Goal: Task Accomplishment & Management: Use online tool/utility

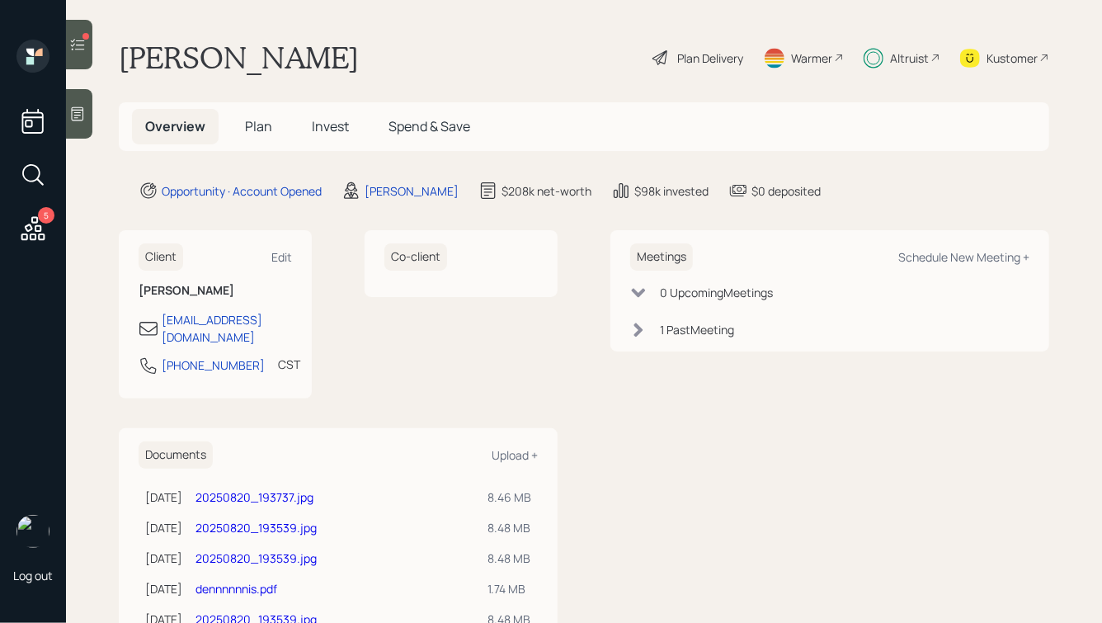
click at [259, 125] on span "Plan" at bounding box center [258, 126] width 27 height 18
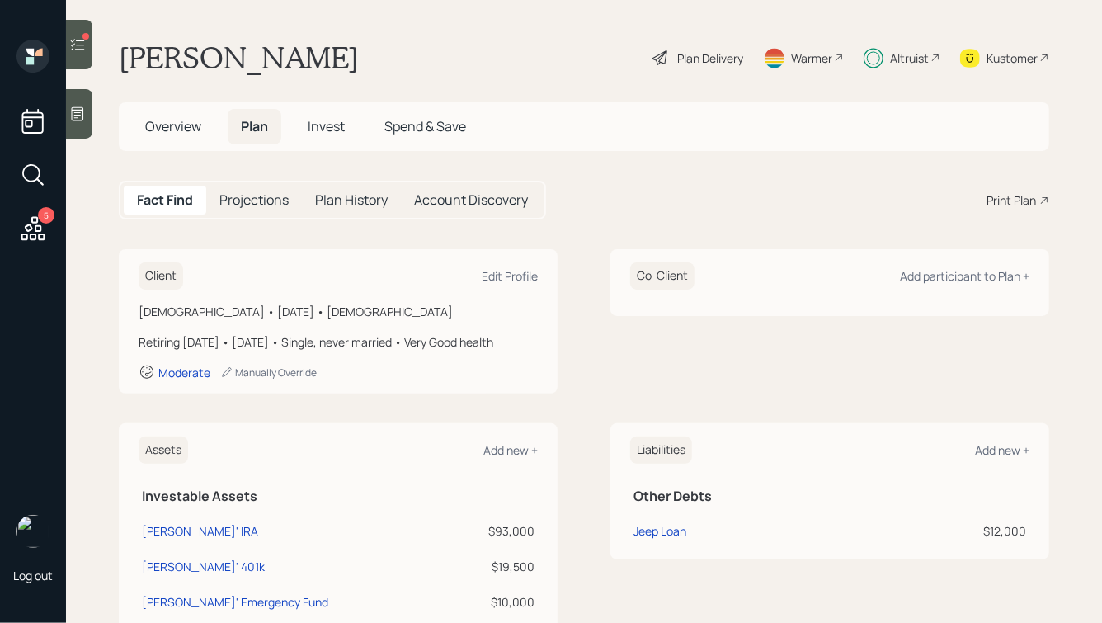
click at [316, 118] on span "Invest" at bounding box center [326, 126] width 37 height 18
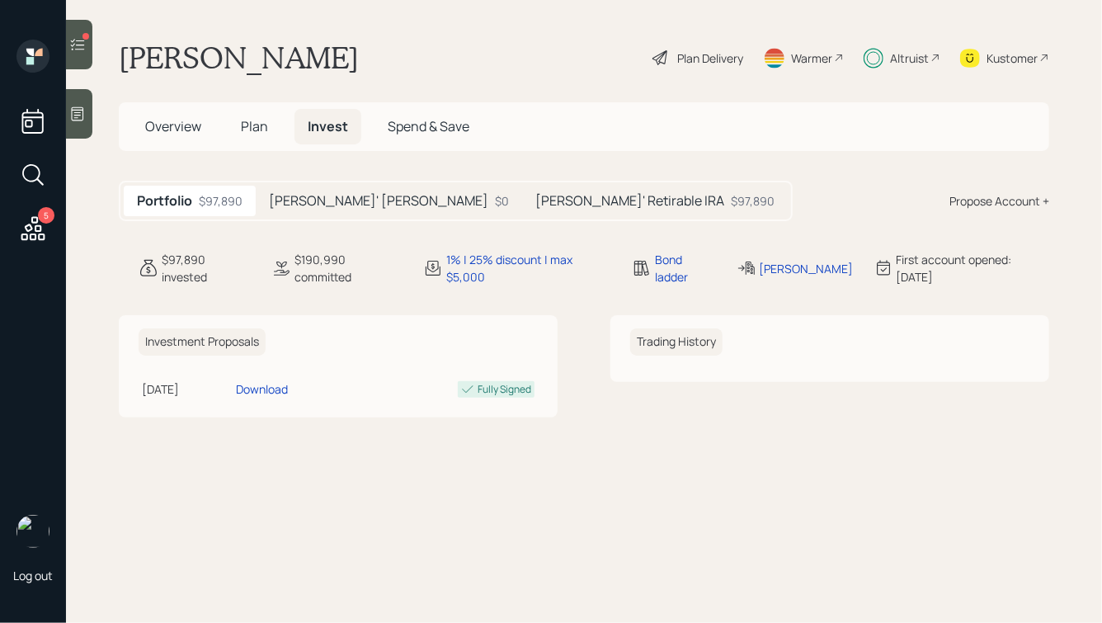
click at [317, 200] on h5 "[PERSON_NAME]' [PERSON_NAME]" at bounding box center [378, 201] width 219 height 16
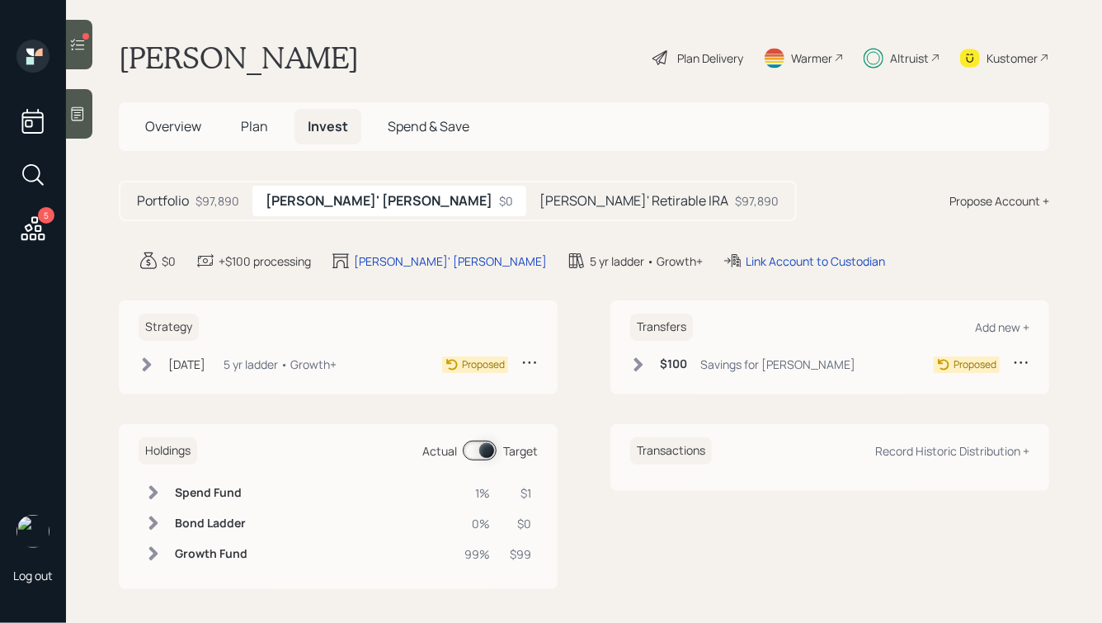
click at [540, 209] on h5 "[PERSON_NAME]' Retirable IRA" at bounding box center [634, 201] width 189 height 16
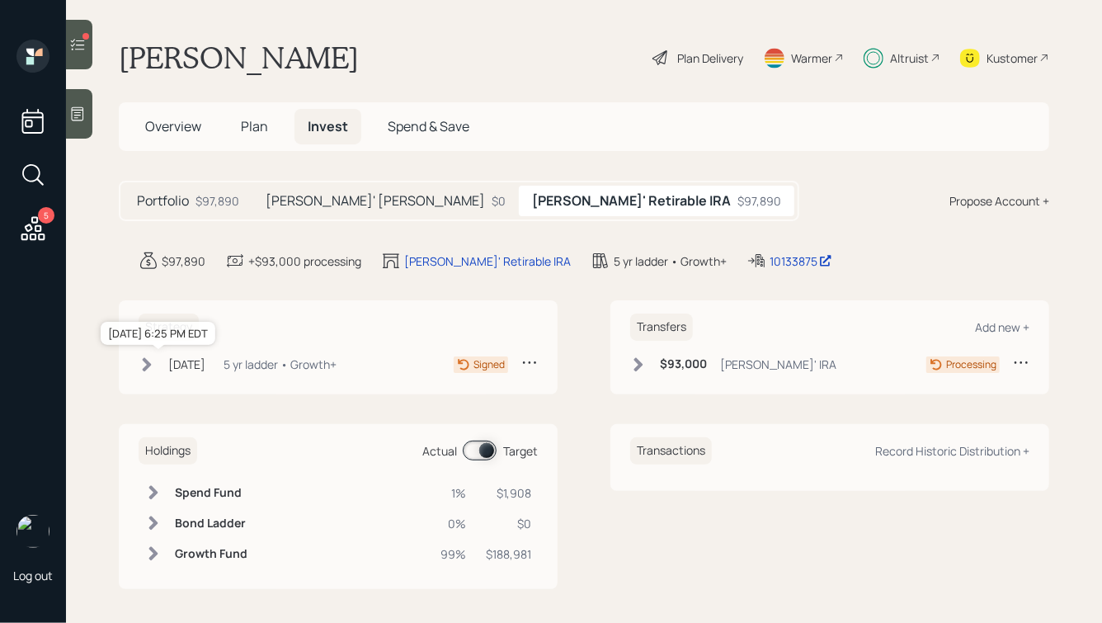
click at [201, 361] on div "[DATE]" at bounding box center [186, 364] width 37 height 17
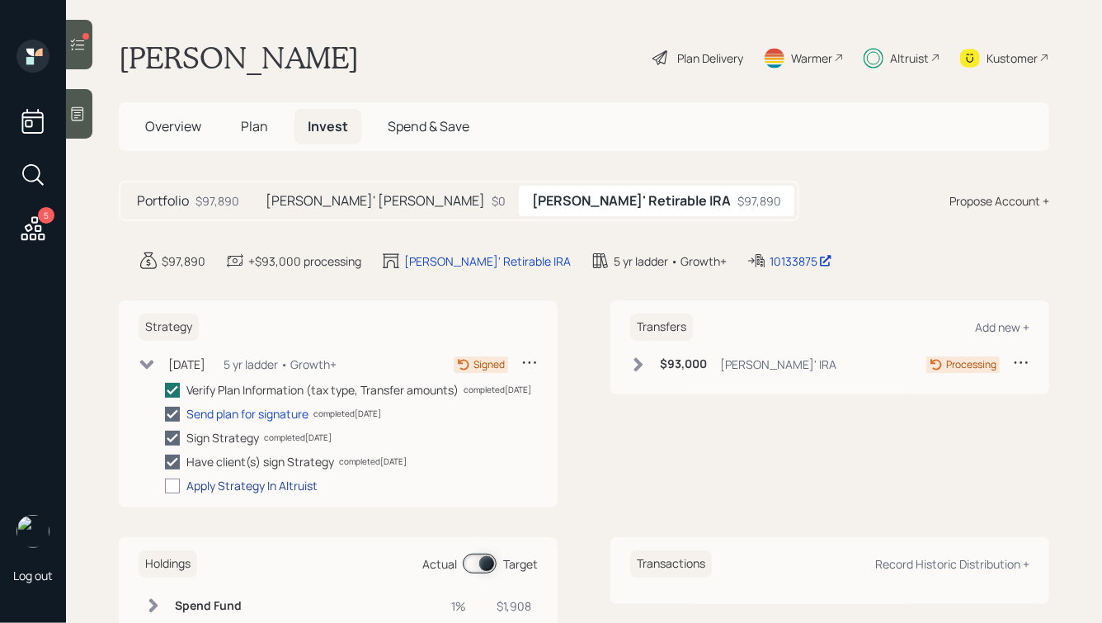
click at [226, 494] on div "Apply Strategy In Altruist" at bounding box center [251, 485] width 131 height 17
click at [174, 493] on div at bounding box center [172, 486] width 15 height 15
click at [165, 486] on input "checkbox" at bounding box center [164, 485] width 1 height 1
checkbox input "true"
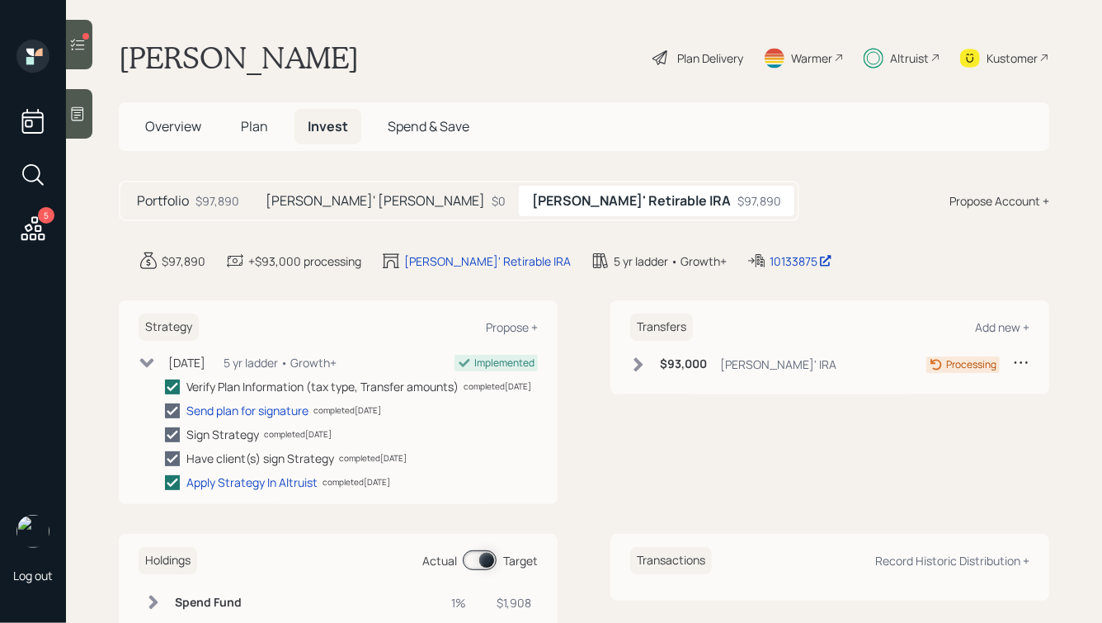
click at [282, 208] on h5 "[PERSON_NAME]' [PERSON_NAME]" at bounding box center [375, 201] width 219 height 16
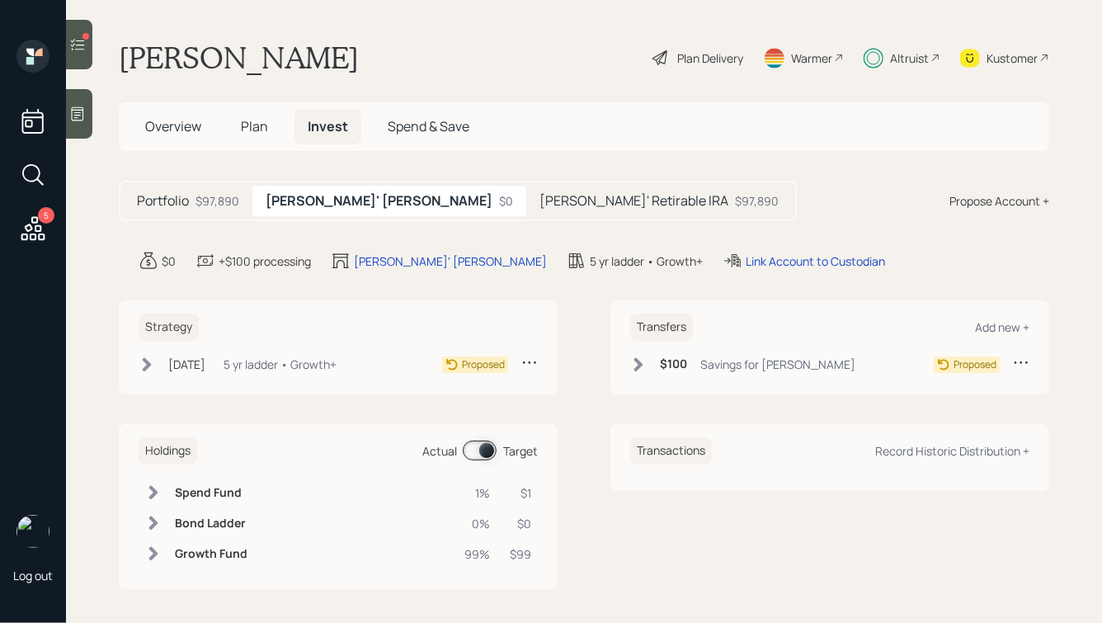
click at [189, 200] on h5 "Portfolio" at bounding box center [163, 201] width 52 height 16
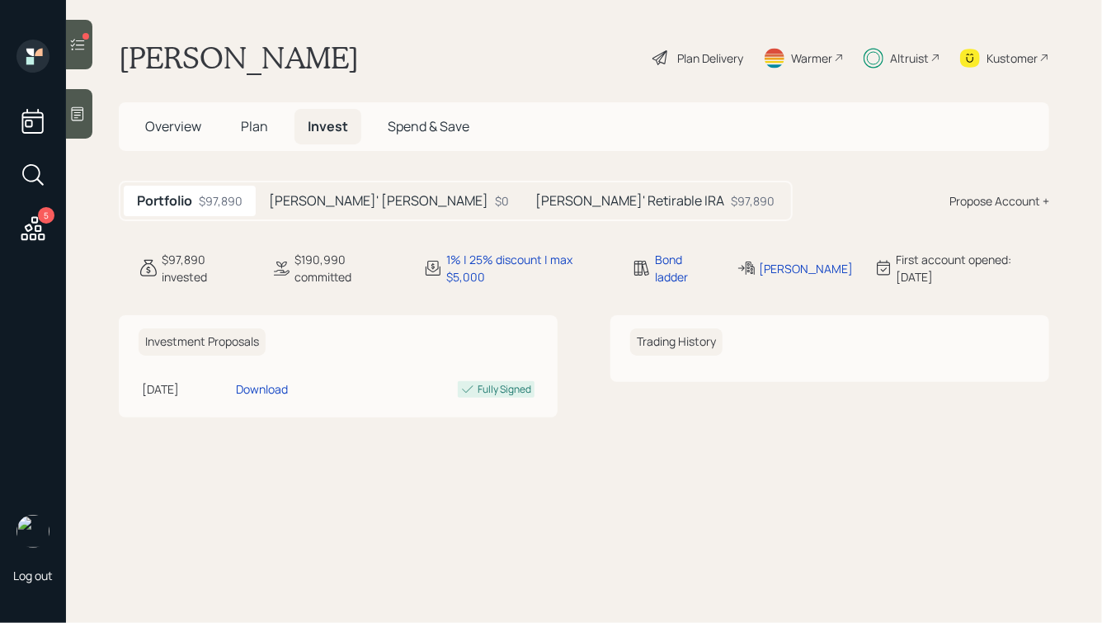
click at [535, 198] on h5 "Dennis' Retirable IRA" at bounding box center [629, 201] width 189 height 16
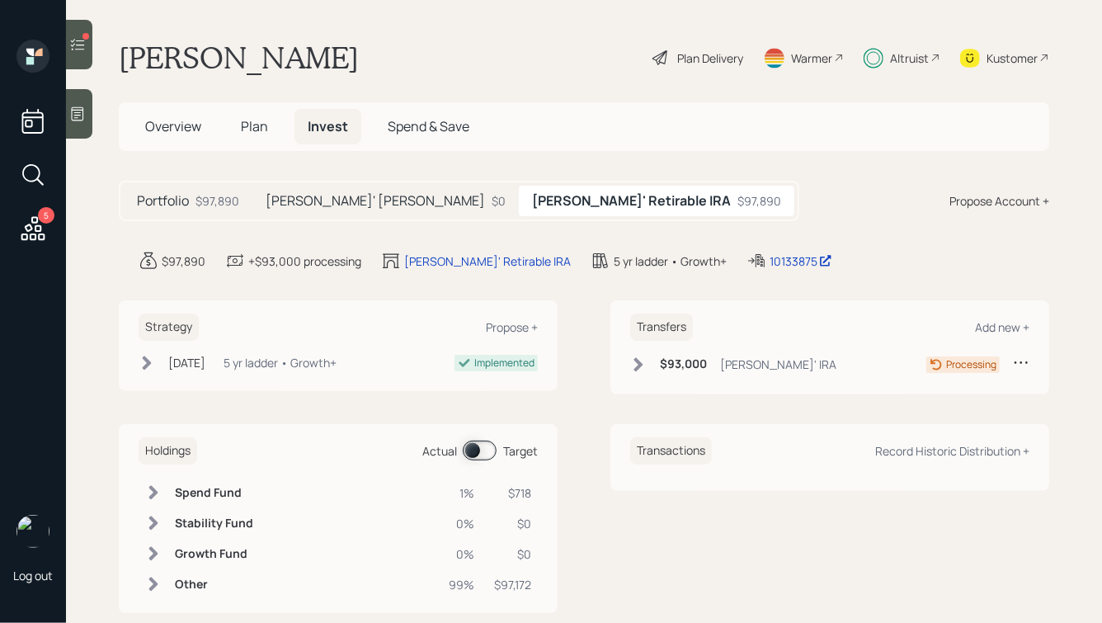
click at [651, 367] on div "$93,000 Dennis' IRA" at bounding box center [733, 364] width 206 height 21
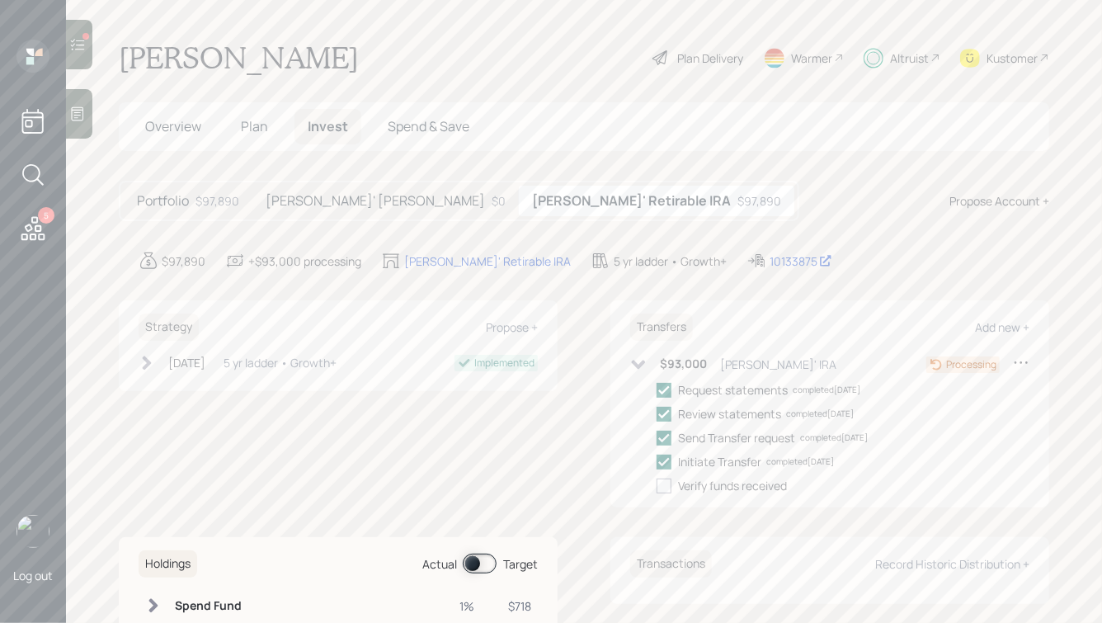
click at [84, 40] on icon at bounding box center [77, 44] width 17 height 17
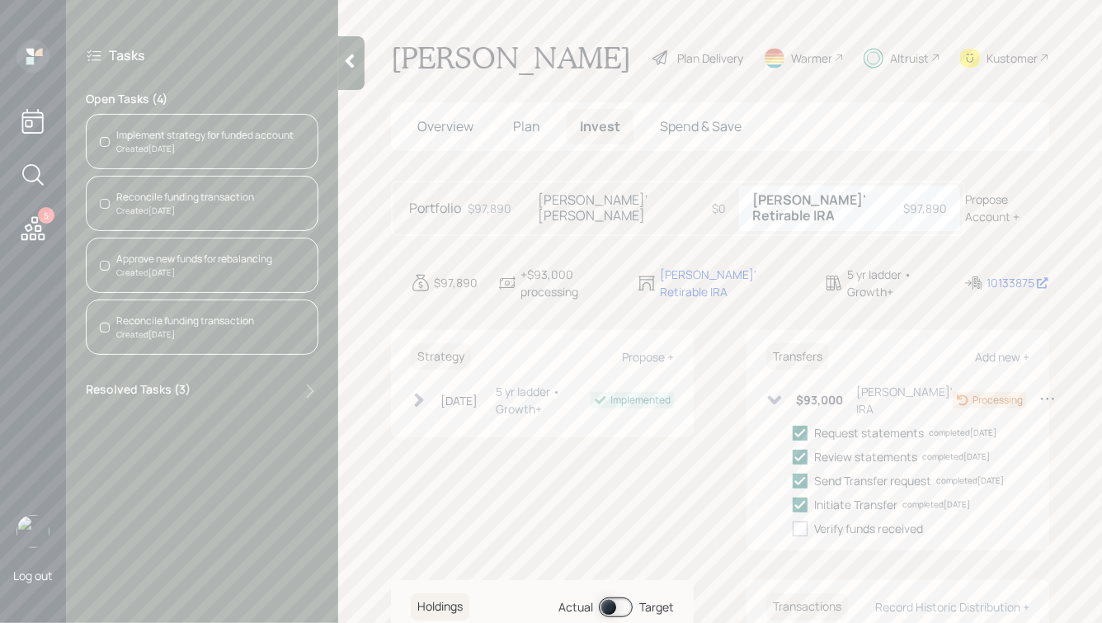
click at [224, 325] on div "Reconcile funding transaction" at bounding box center [185, 321] width 138 height 15
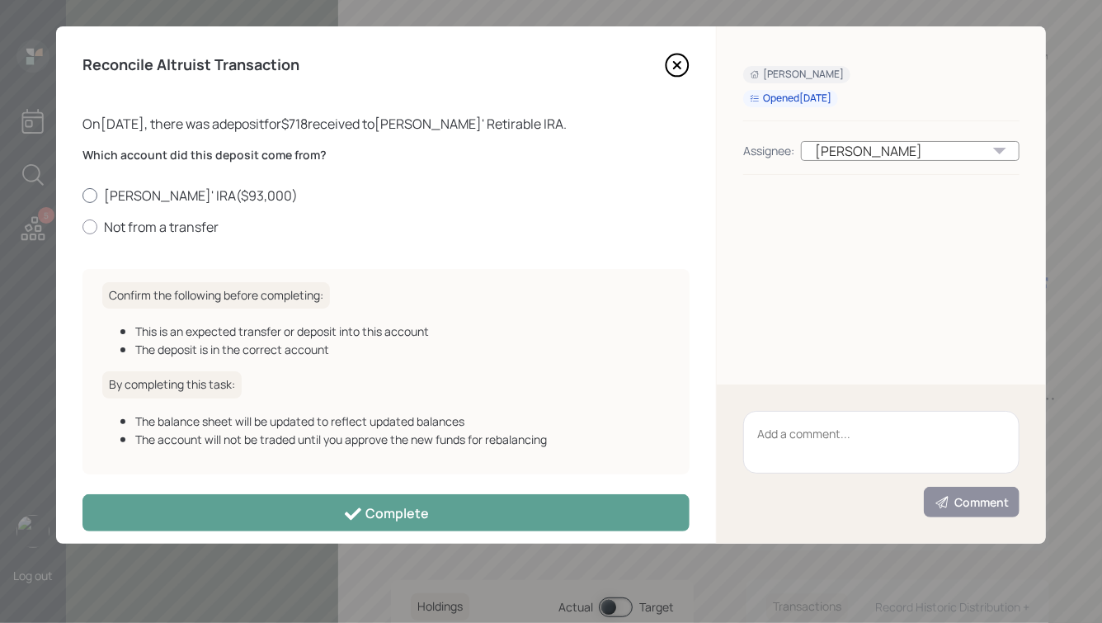
click at [172, 193] on label "Dennis' IRA ( $93,000 )" at bounding box center [386, 195] width 607 height 18
click at [83, 195] on input "Dennis' IRA ( $93,000 )" at bounding box center [82, 195] width 1 height 1
radio input "true"
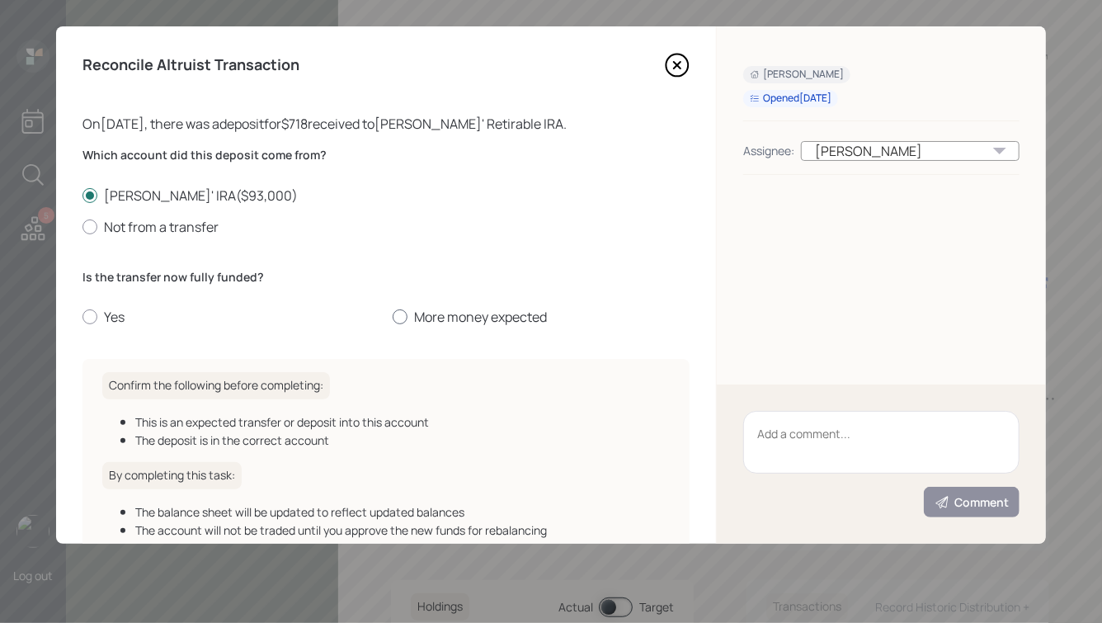
click at [419, 320] on label "More money expected" at bounding box center [541, 317] width 297 height 18
click at [393, 318] on input "More money expected" at bounding box center [392, 317] width 1 height 1
radio input "true"
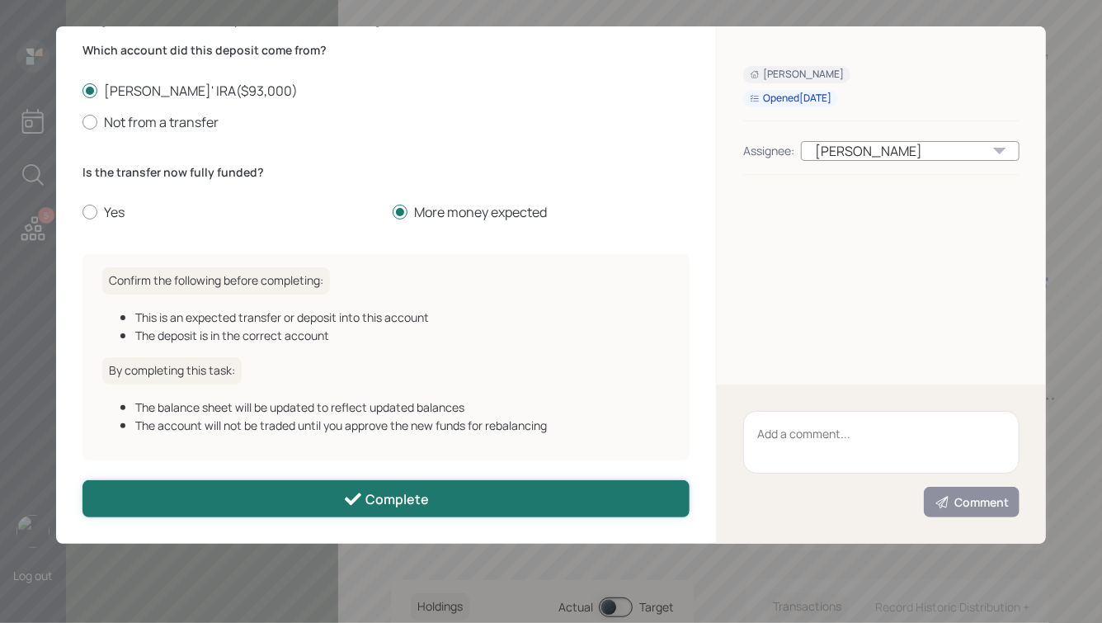
click at [356, 480] on button "Complete" at bounding box center [386, 498] width 607 height 37
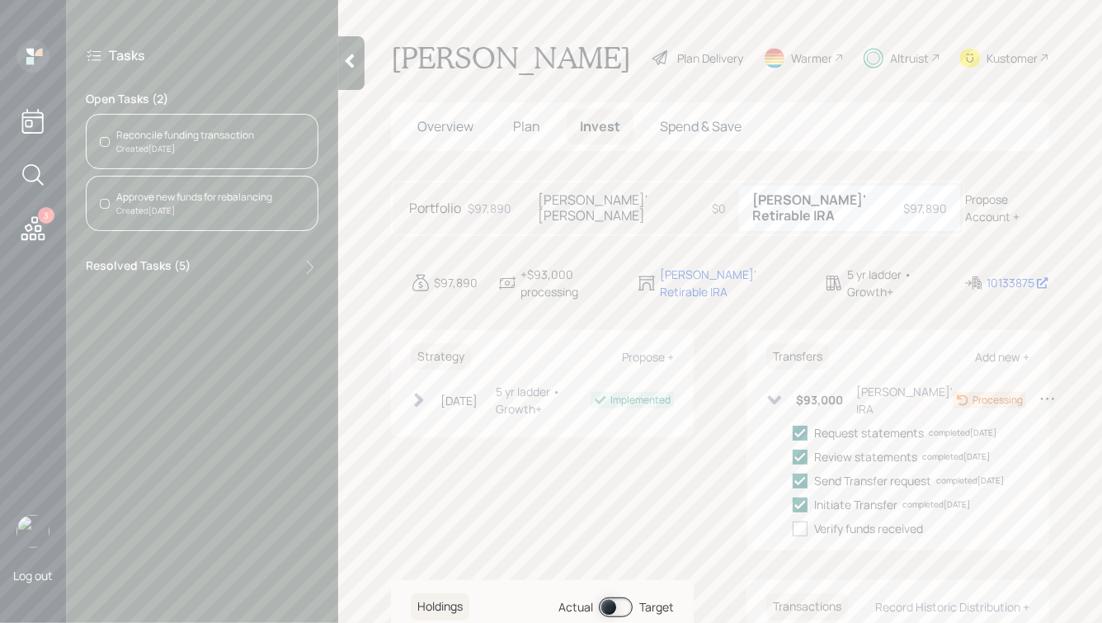
click at [209, 202] on div "Approve new funds for rebalancing" at bounding box center [194, 197] width 156 height 15
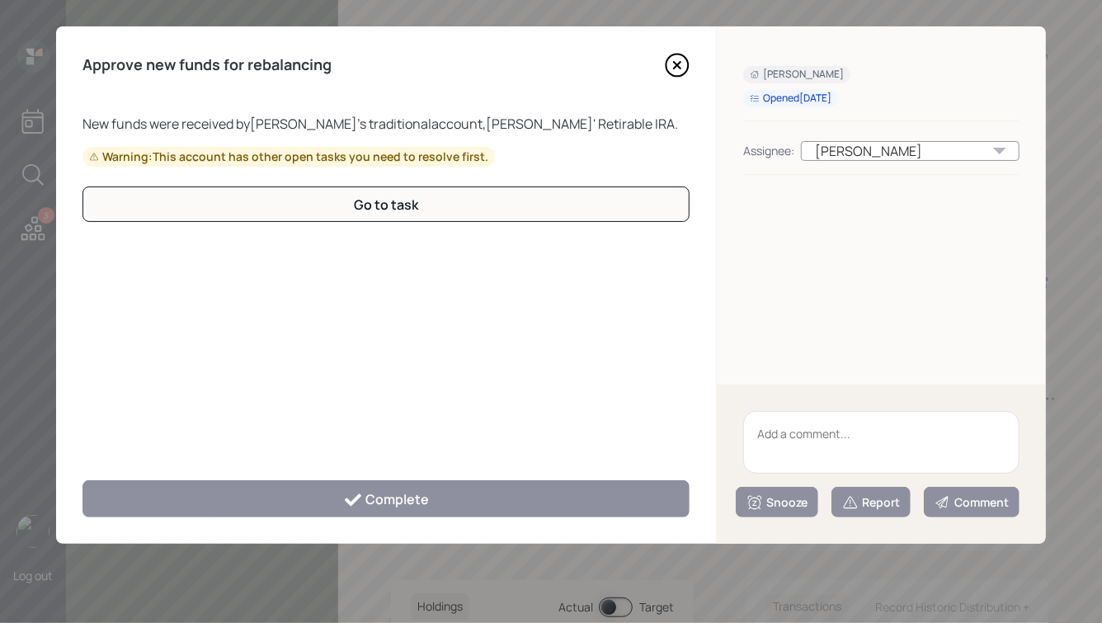
click at [678, 67] on icon at bounding box center [677, 65] width 7 height 7
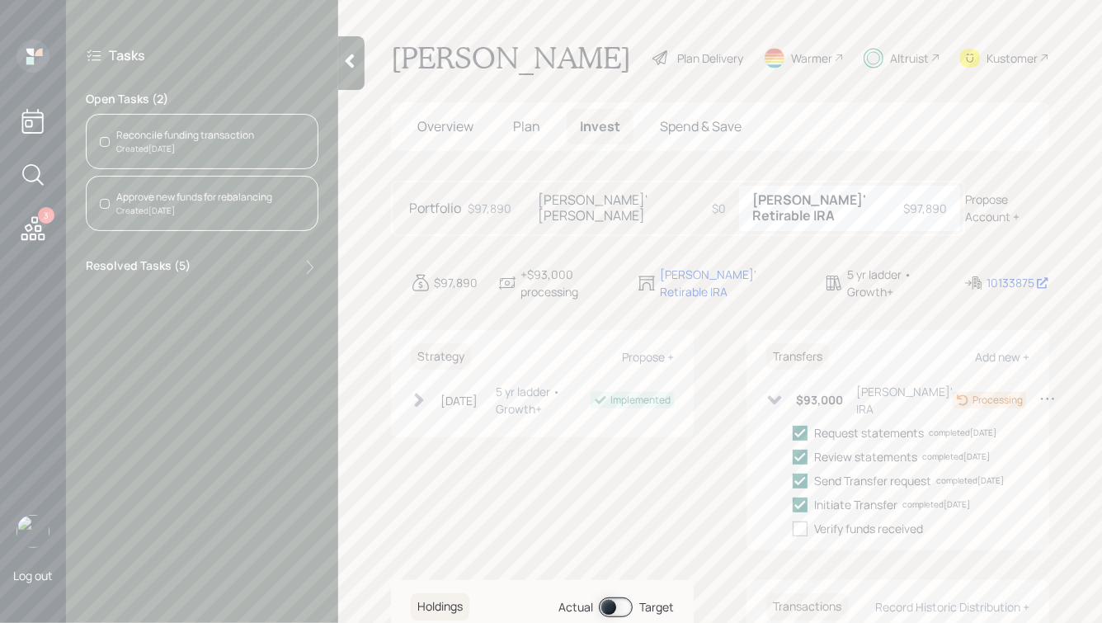
click at [186, 150] on div "Created Today" at bounding box center [185, 149] width 138 height 12
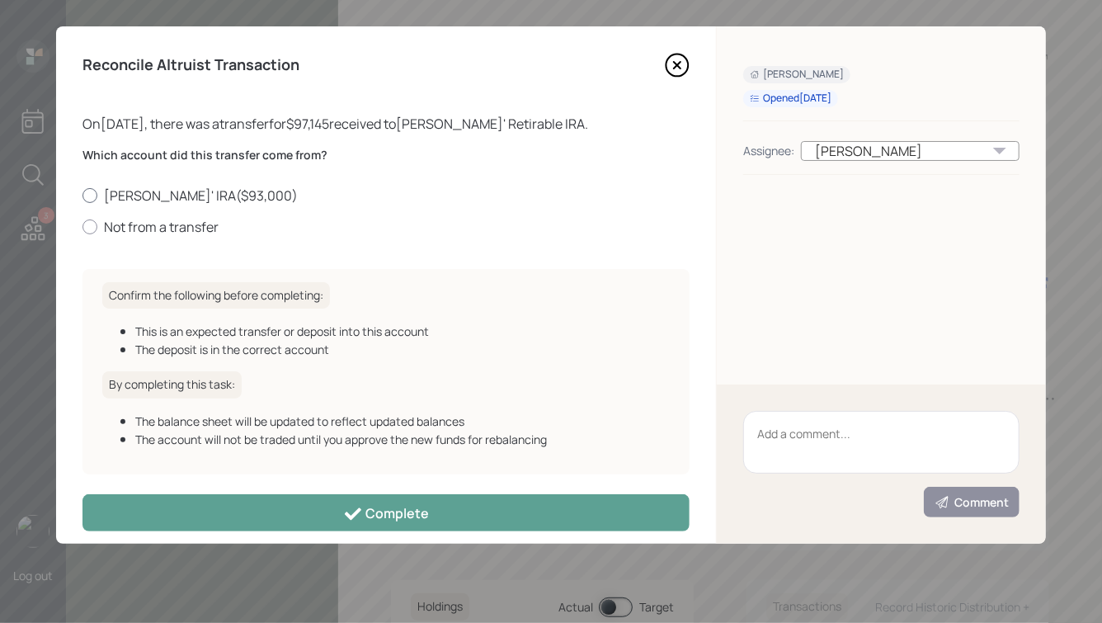
click at [119, 203] on label "Dennis' IRA ( $93,000 )" at bounding box center [386, 195] width 607 height 18
click at [83, 196] on input "Dennis' IRA ( $93,000 )" at bounding box center [82, 195] width 1 height 1
radio input "true"
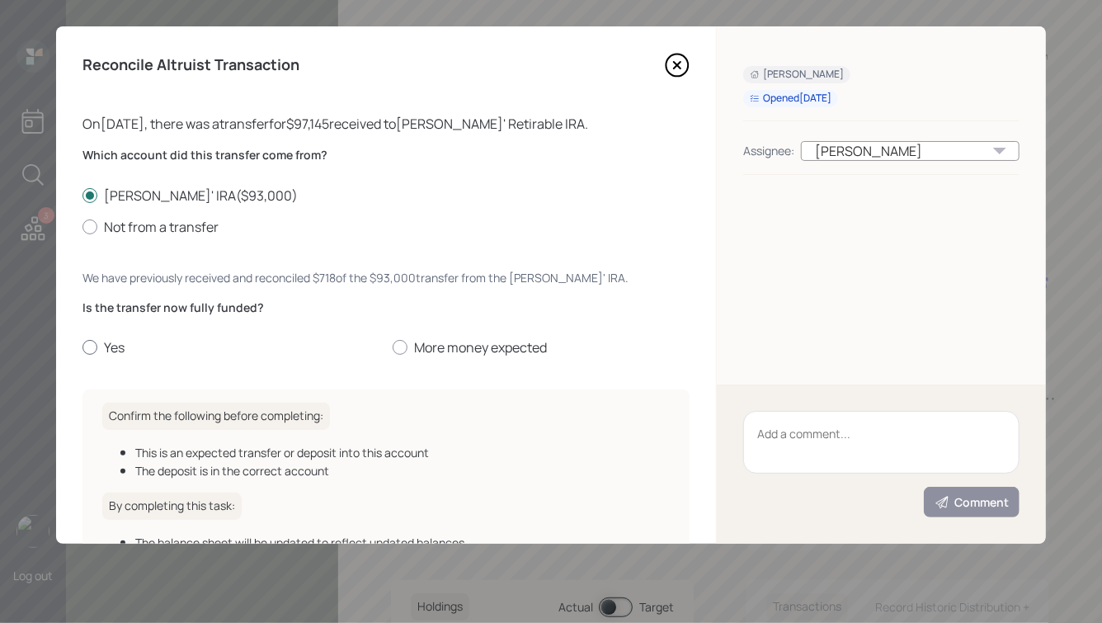
click at [105, 350] on label "Yes" at bounding box center [231, 347] width 297 height 18
click at [83, 348] on input "Yes" at bounding box center [82, 347] width 1 height 1
radio input "true"
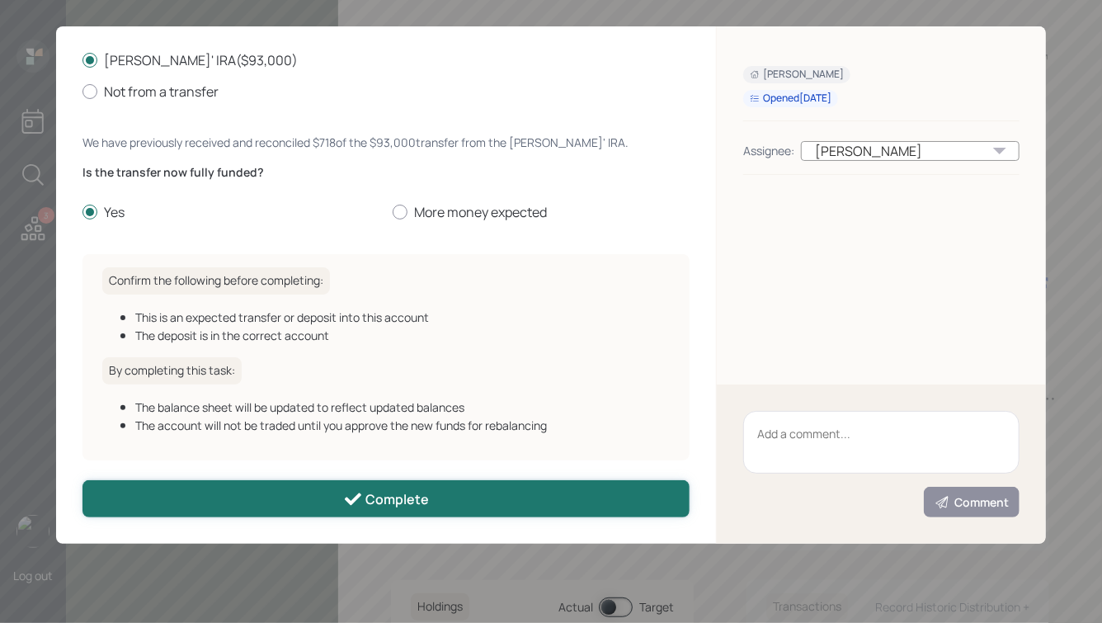
click at [364, 488] on button "Complete" at bounding box center [386, 498] width 607 height 37
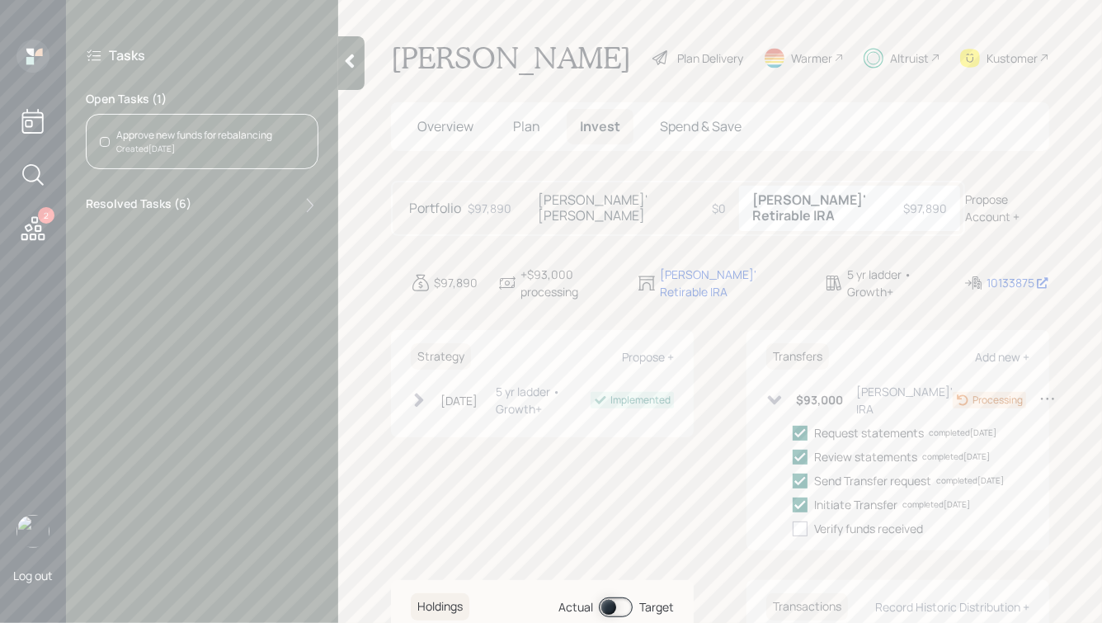
click at [219, 143] on div "Created Today" at bounding box center [194, 149] width 156 height 12
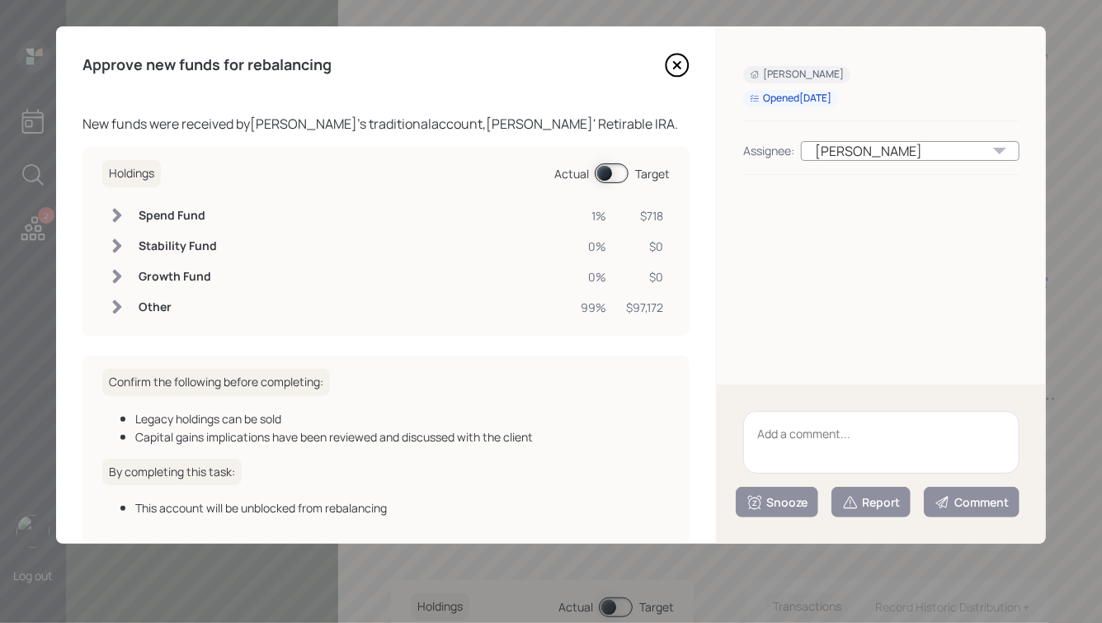
scroll to position [83, 0]
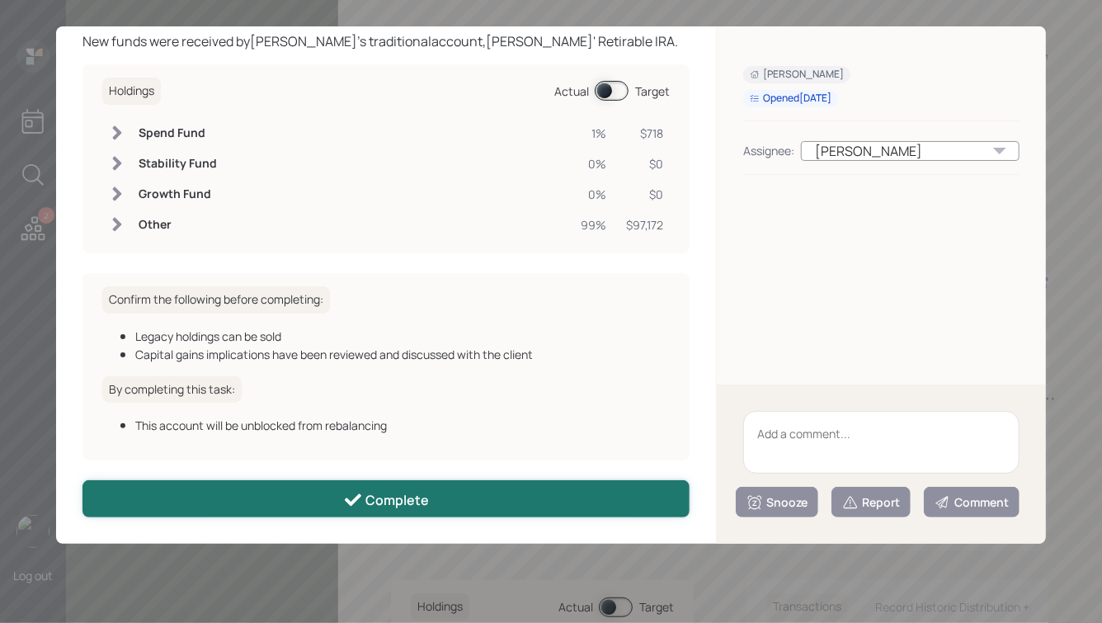
click at [427, 497] on div "Complete" at bounding box center [386, 500] width 87 height 20
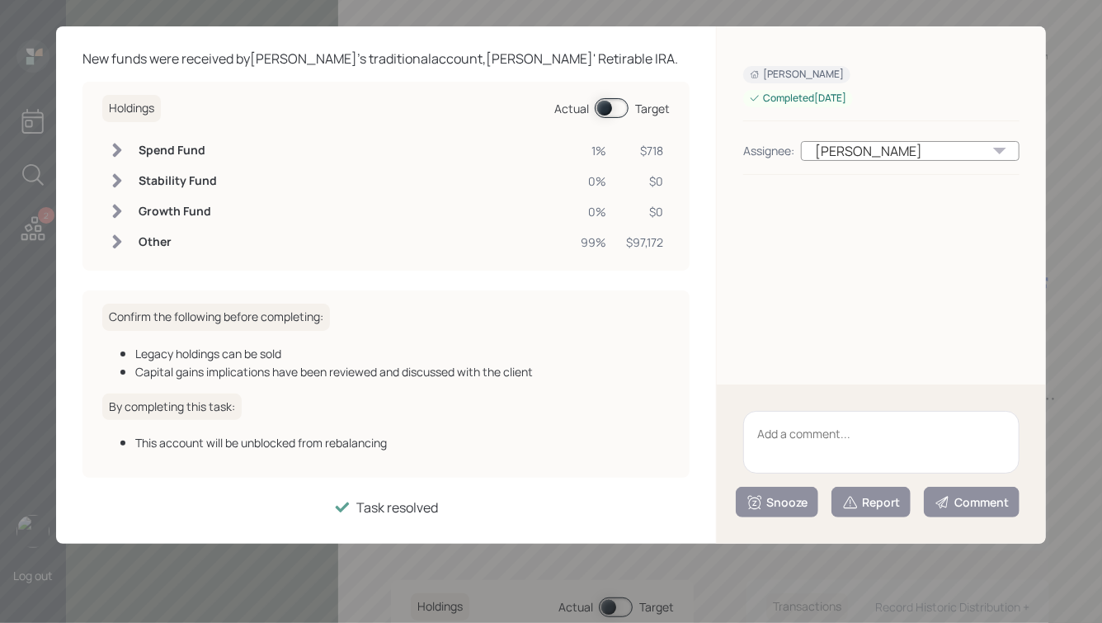
scroll to position [0, 0]
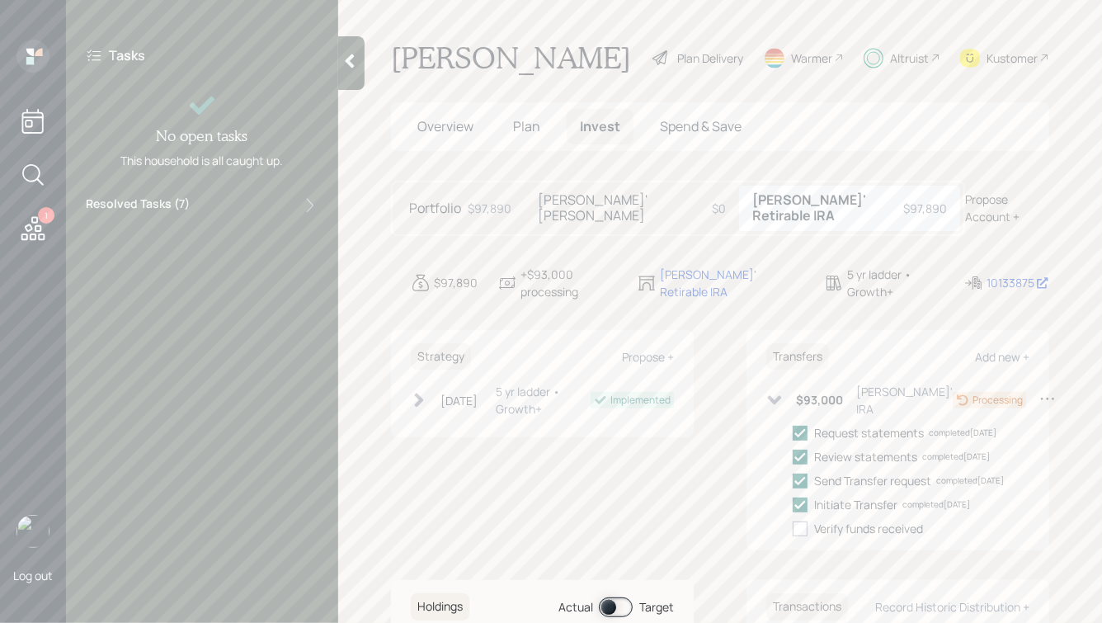
click at [359, 64] on div at bounding box center [351, 63] width 26 height 54
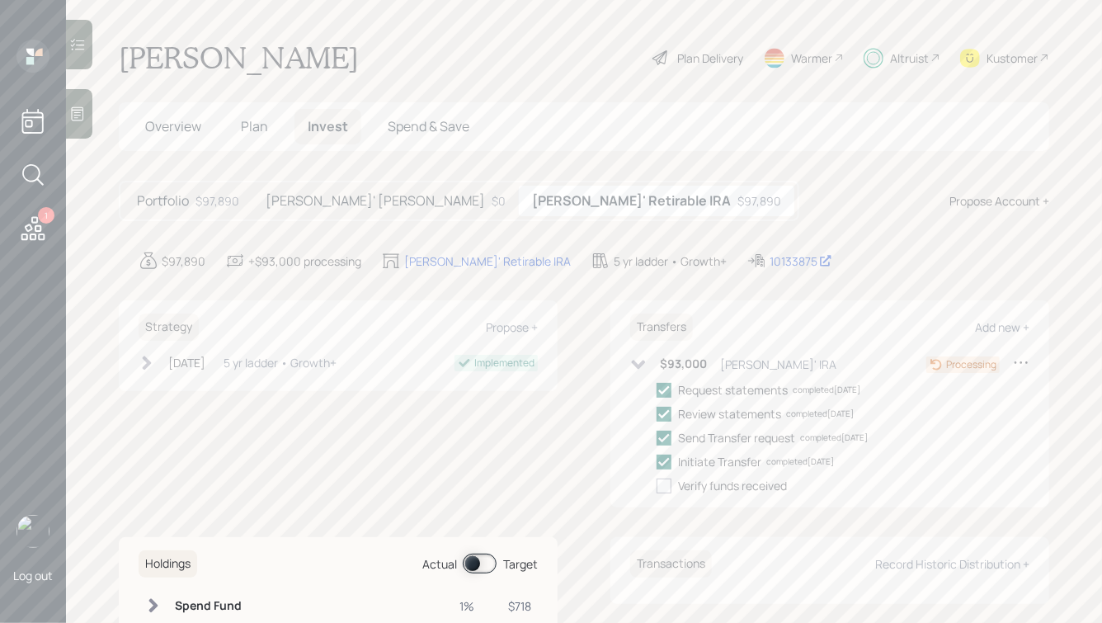
click at [997, 61] on div "Kustomer" at bounding box center [1012, 58] width 51 height 17
click at [663, 486] on div at bounding box center [664, 486] width 15 height 15
click at [657, 486] on input "checkbox" at bounding box center [656, 485] width 1 height 1
checkbox input "true"
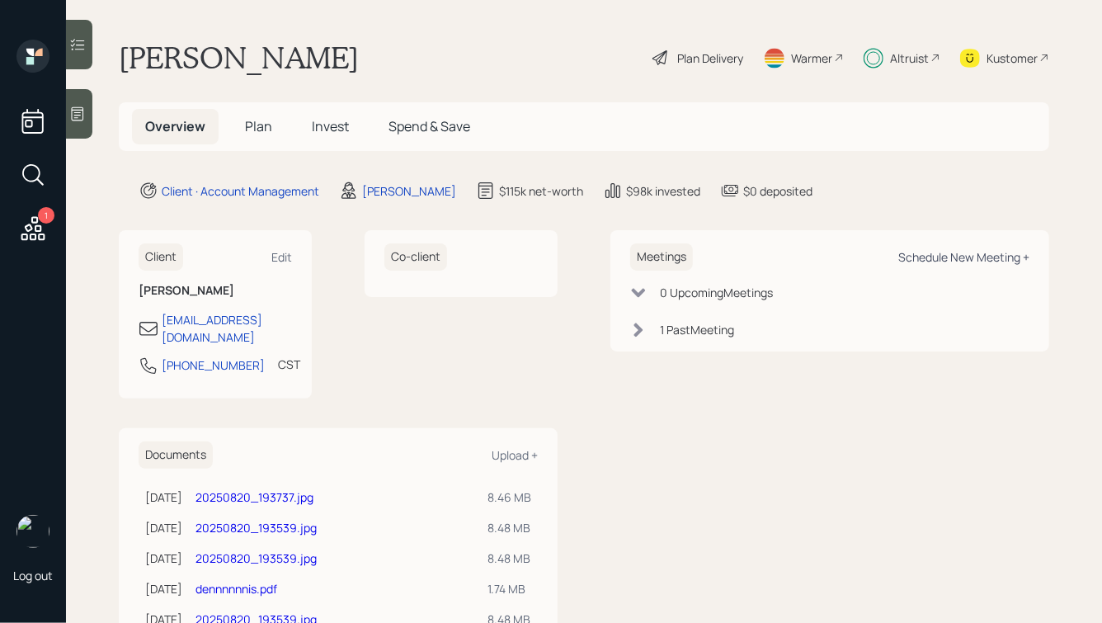
click at [941, 257] on div "Schedule New Meeting +" at bounding box center [964, 257] width 131 height 16
select select "ade3b313-576a-42c5-b346-1eb294908ae6"
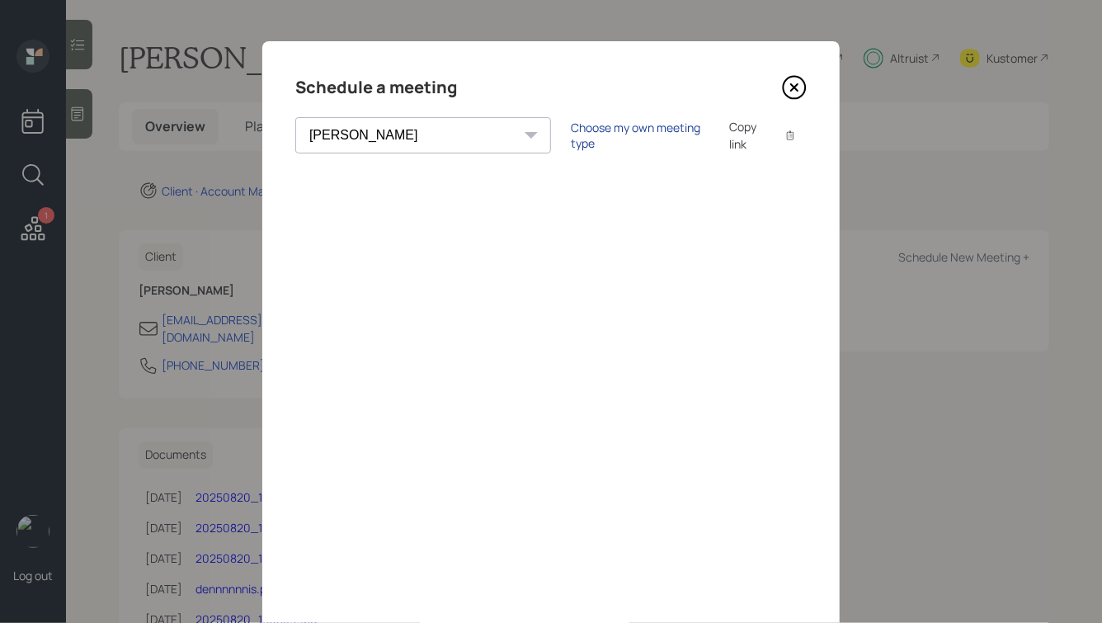
click at [571, 141] on div "Choose my own meeting type" at bounding box center [640, 135] width 139 height 31
click at [799, 94] on icon at bounding box center [794, 87] width 25 height 25
